Goal: Transaction & Acquisition: Purchase product/service

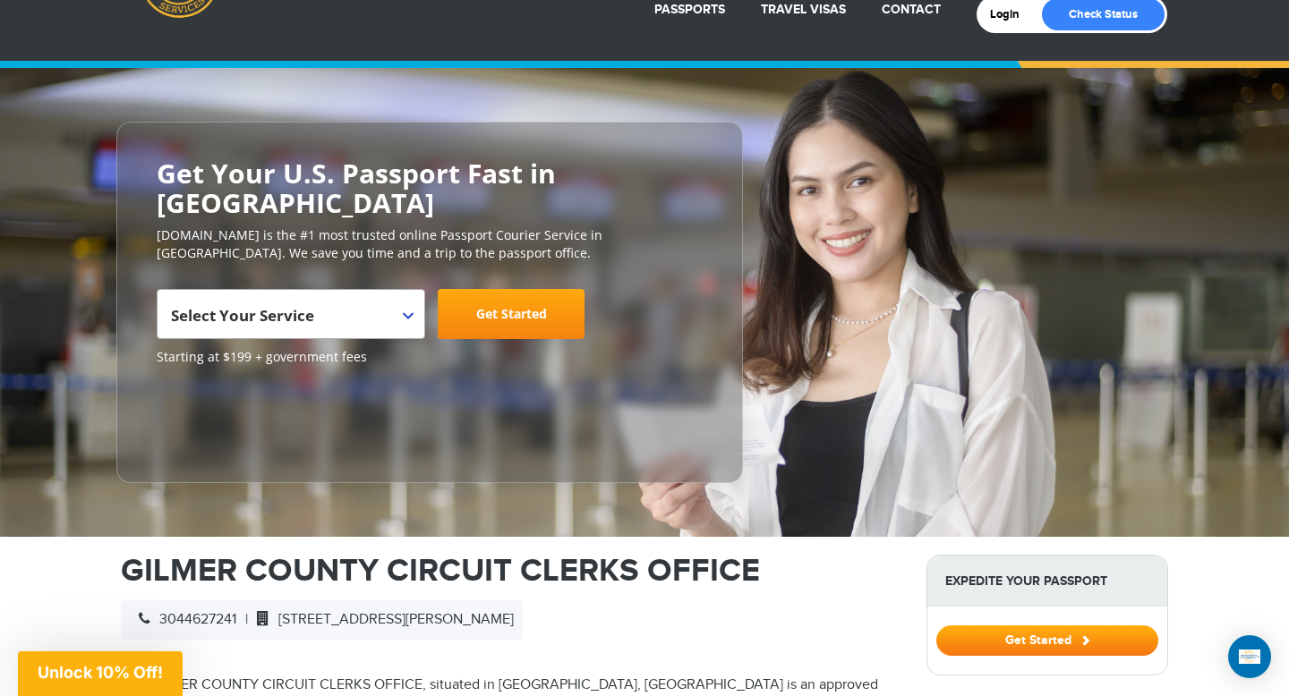
scroll to position [108, 0]
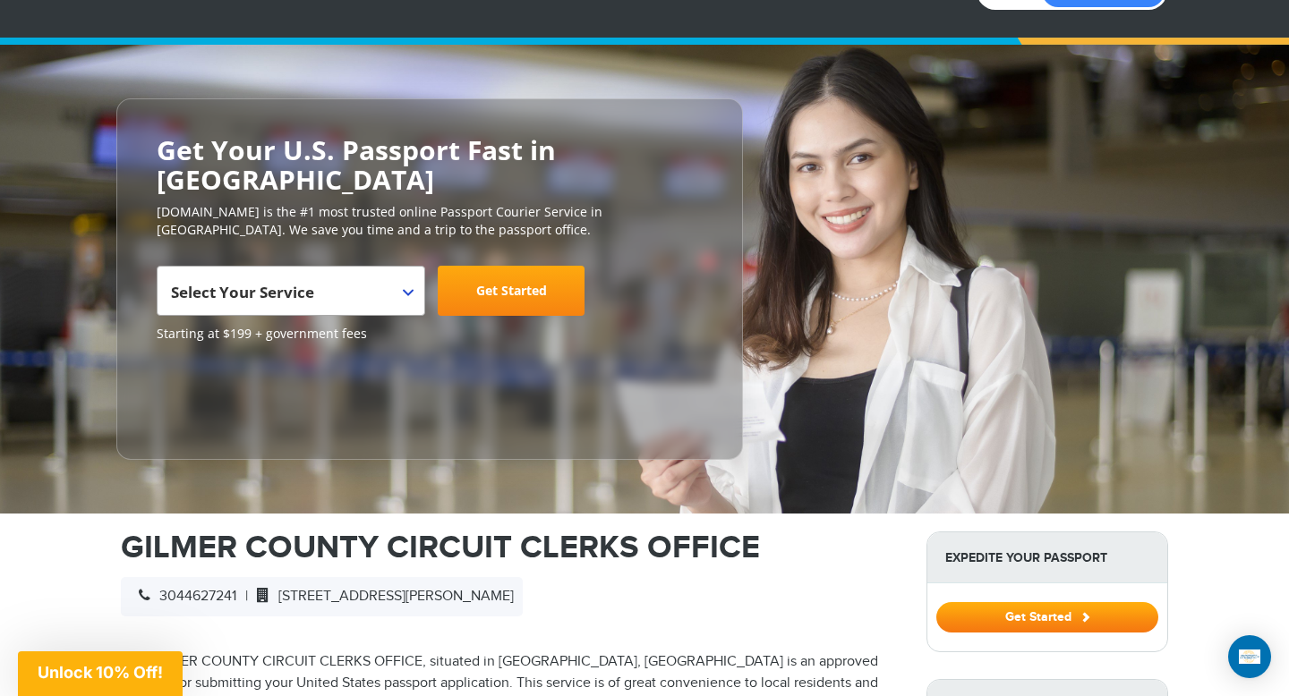
click at [327, 276] on span "Select Your Service" at bounding box center [288, 298] width 235 height 50
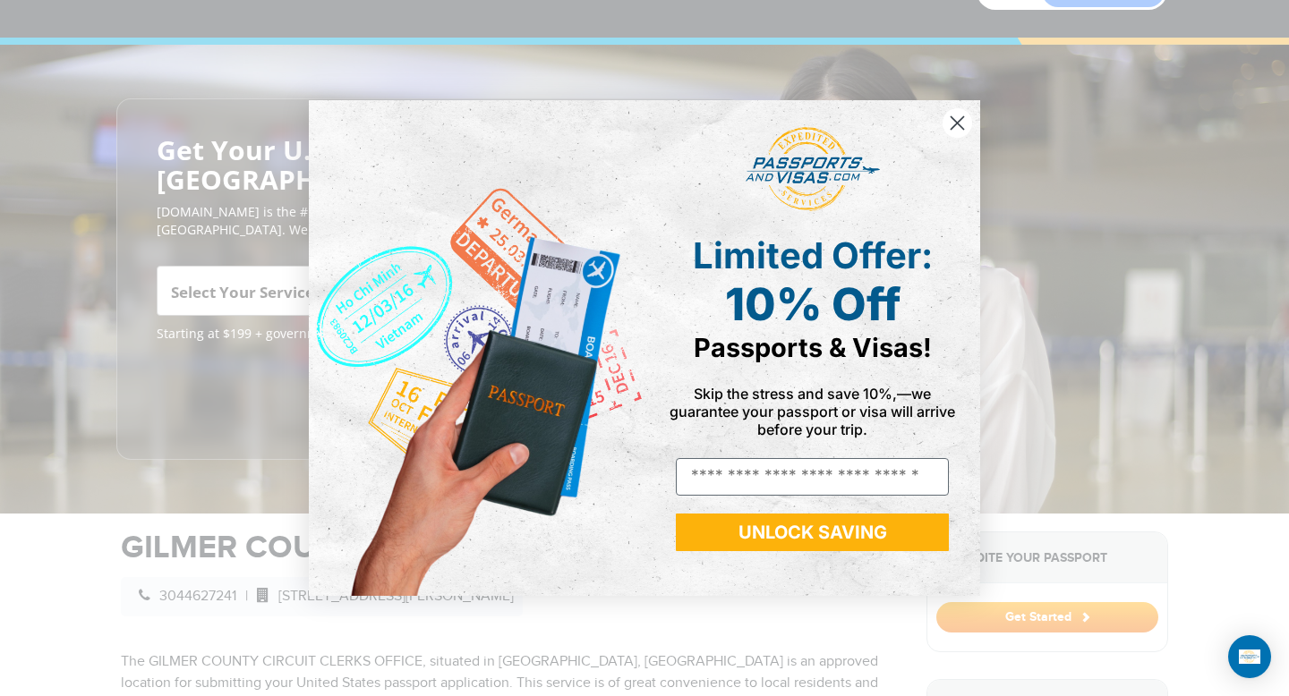
click at [291, 370] on div "Close dialog Limited Offer: 10% Off Passports & Visas! Skip the stress and save…" at bounding box center [644, 347] width 707 height 531
click at [965, 105] on form "Limited Offer: 10% Off Passports & Visas! Skip the stress and save 10%,—we guar…" at bounding box center [644, 347] width 671 height 495
click at [959, 119] on circle "Close dialog" at bounding box center [957, 123] width 30 height 30
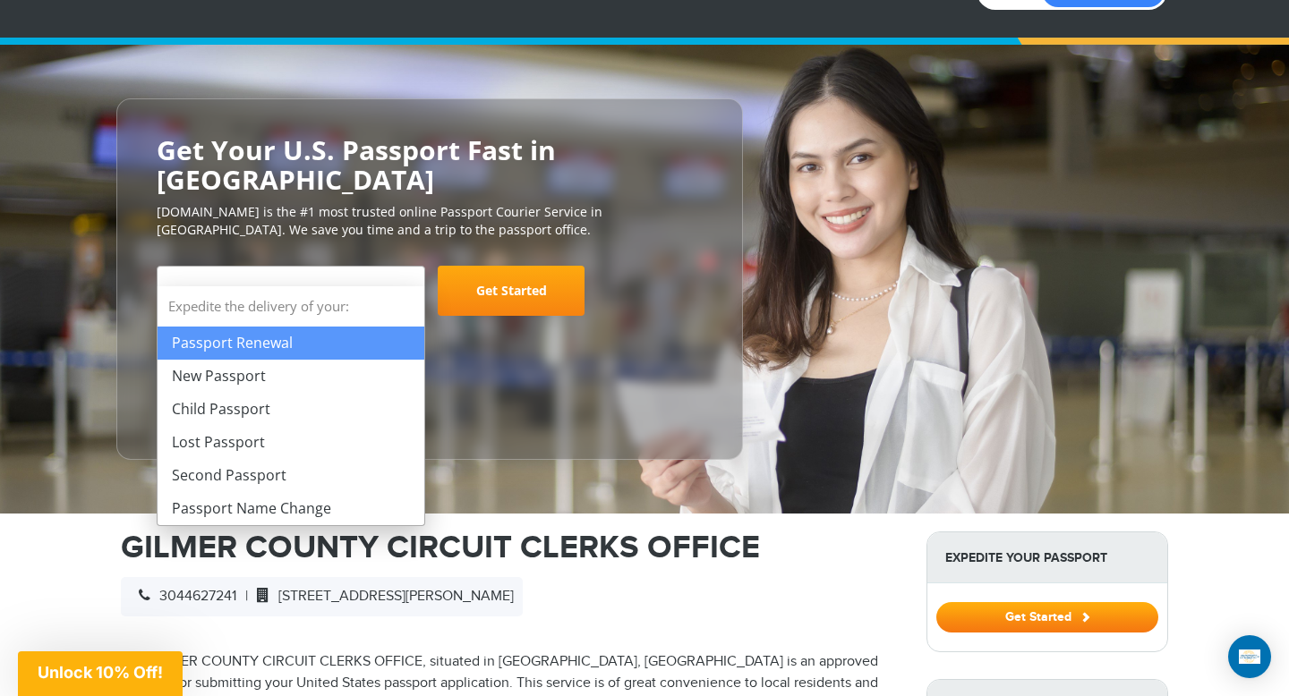
click at [275, 282] on span "Select Your Service" at bounding box center [242, 292] width 143 height 21
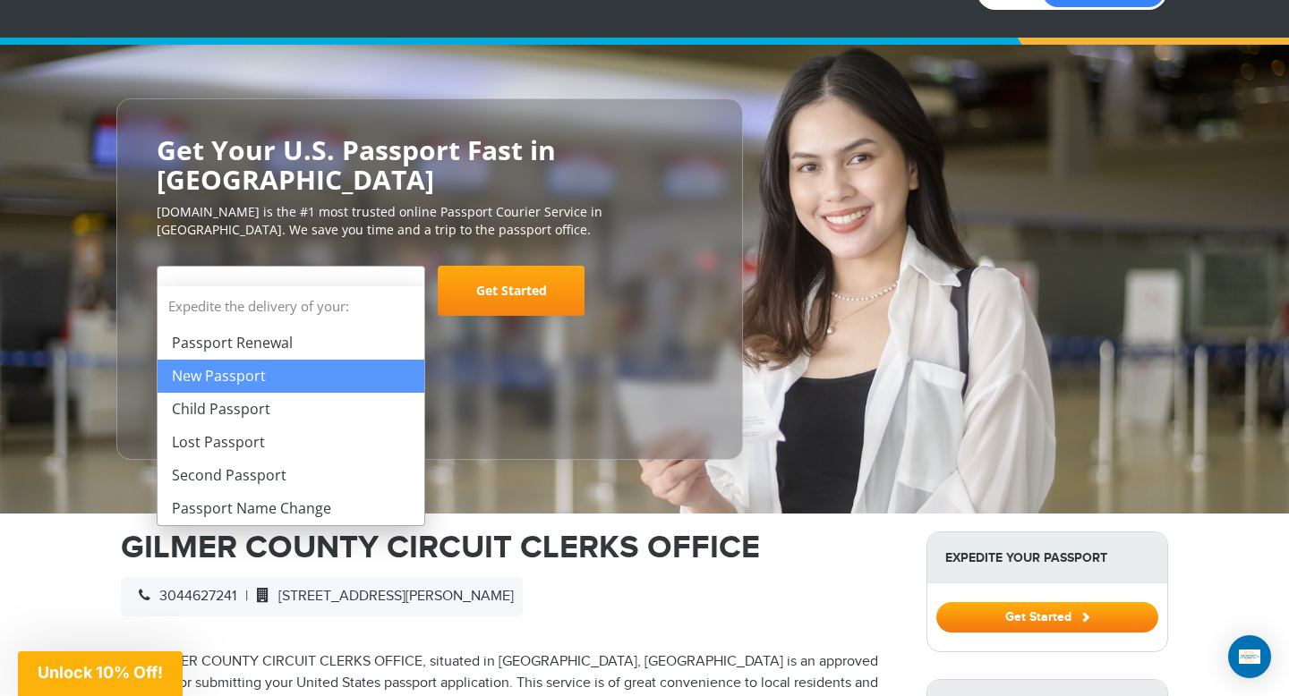
select select "**********"
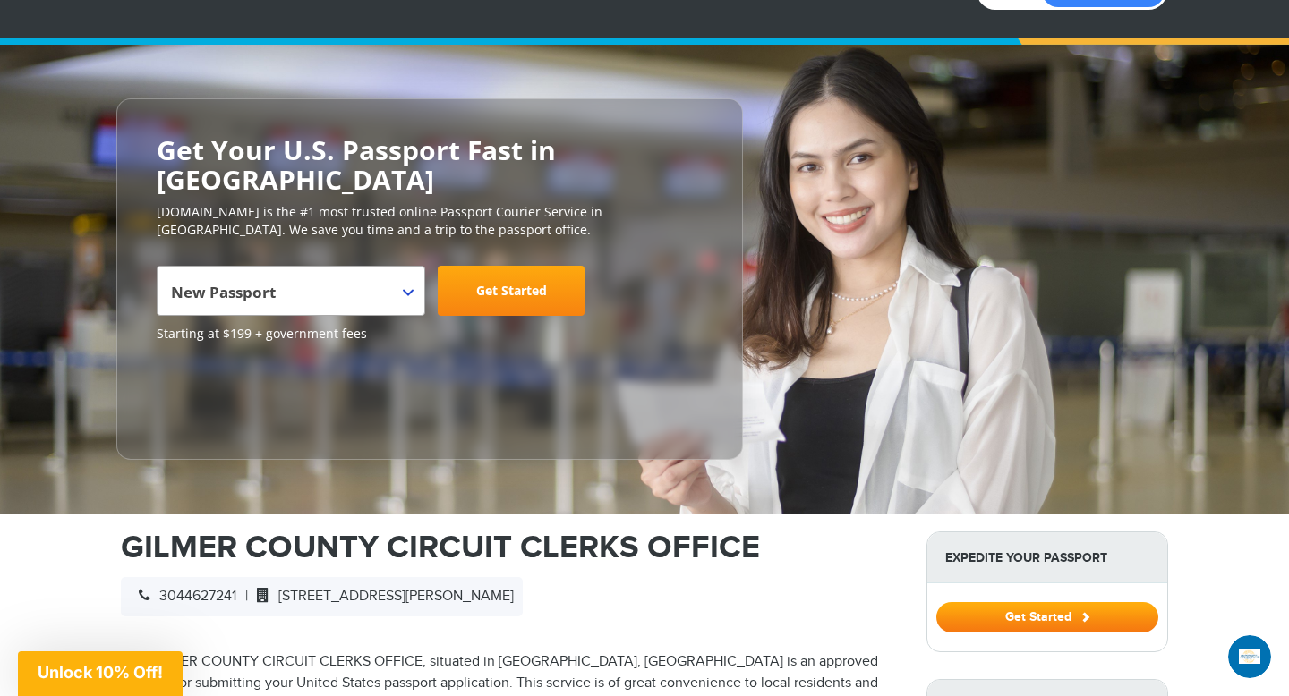
scroll to position [0, 0]
click at [493, 266] on link "Get Started" at bounding box center [511, 291] width 147 height 50
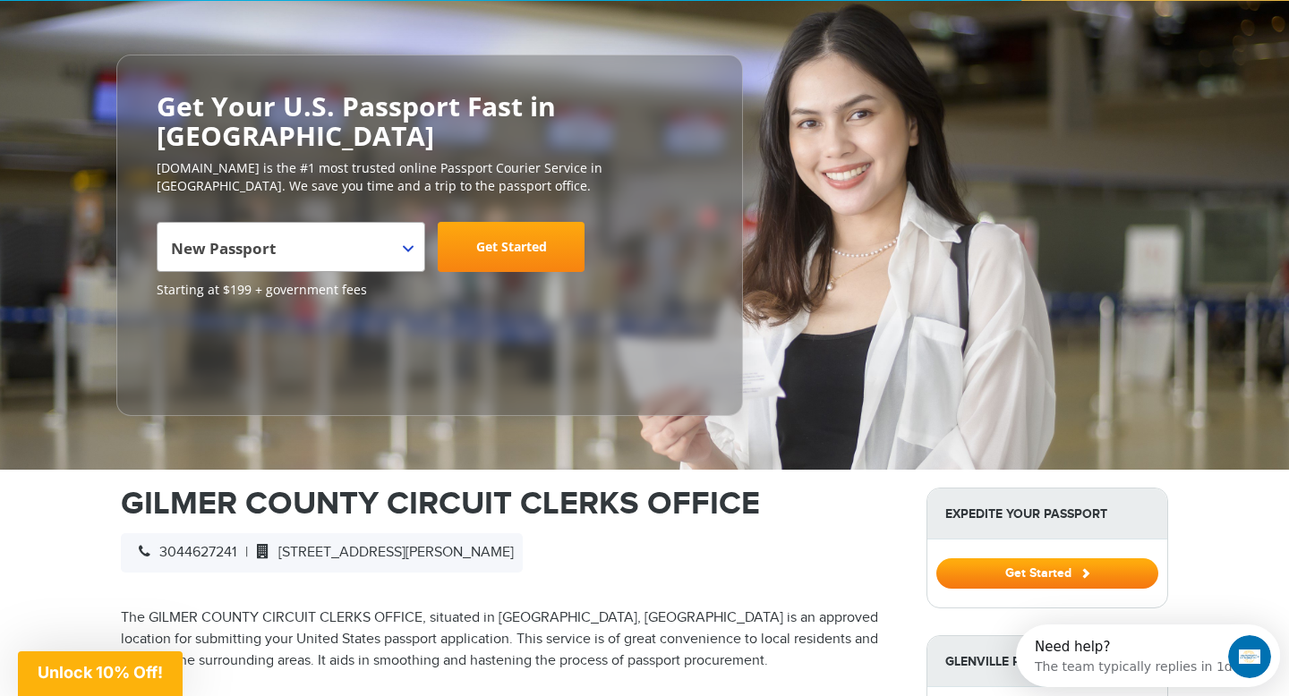
scroll to position [175, 0]
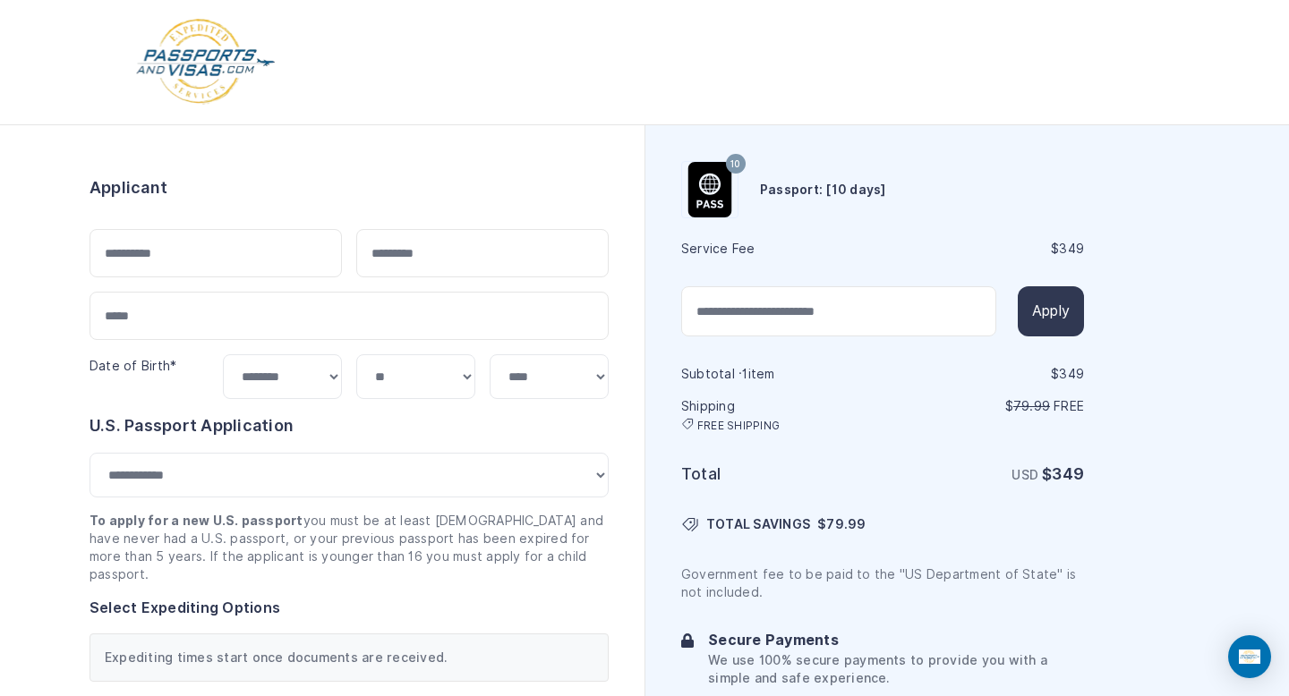
select select "***"
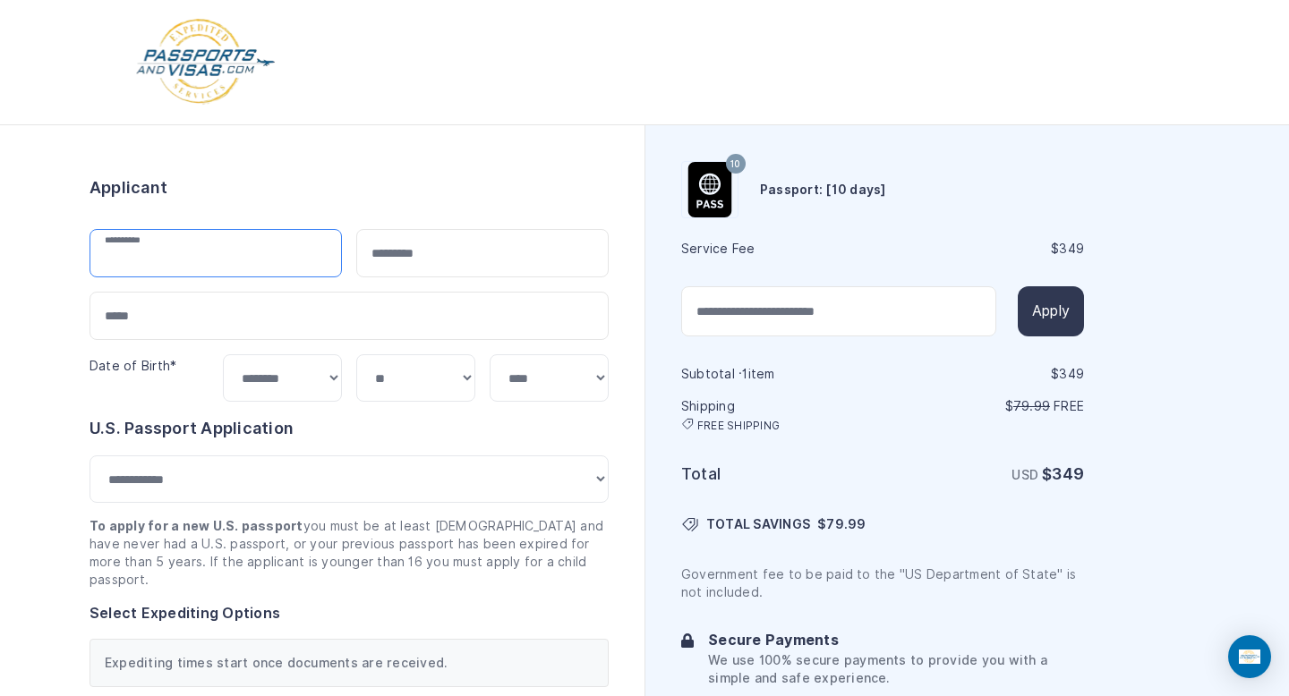
click at [271, 270] on input "text" at bounding box center [215, 253] width 252 height 48
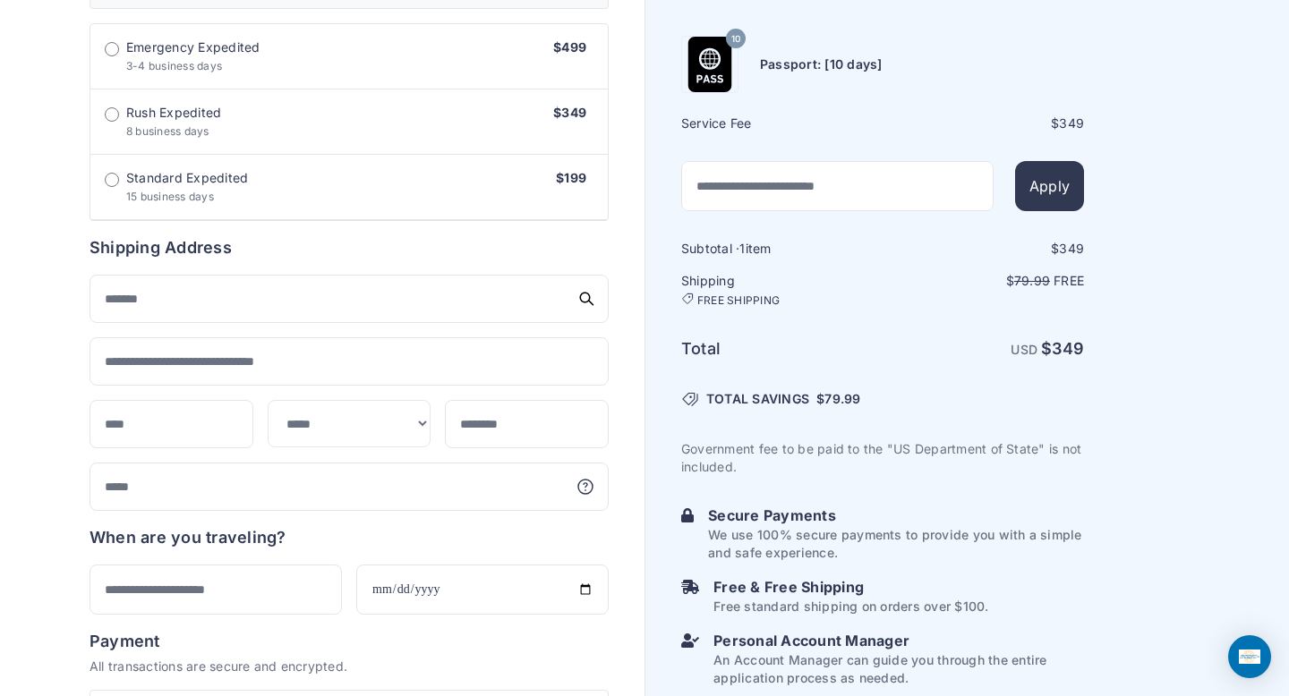
scroll to position [665, 0]
